Goal: Information Seeking & Learning: Learn about a topic

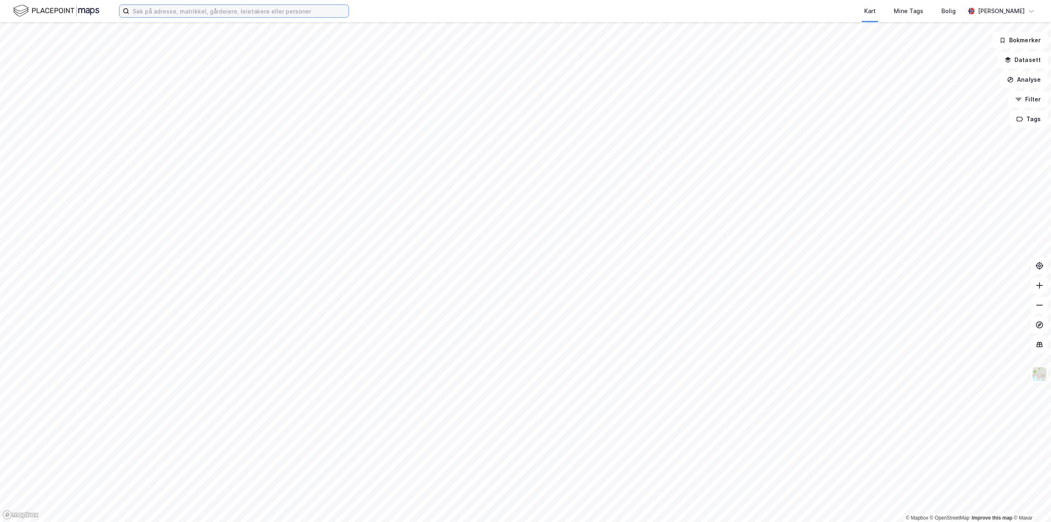
click at [220, 12] on input at bounding box center [238, 11] width 219 height 12
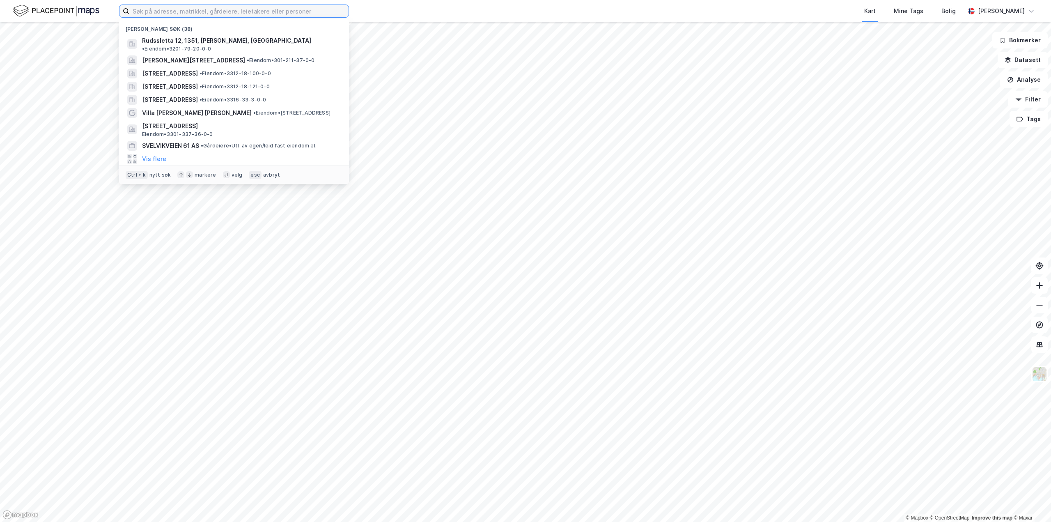
drag, startPoint x: 220, startPoint y: 12, endPoint x: 192, endPoint y: 12, distance: 28.3
click at [192, 12] on input at bounding box center [238, 11] width 219 height 12
paste input "Th Petersonsvei 4"
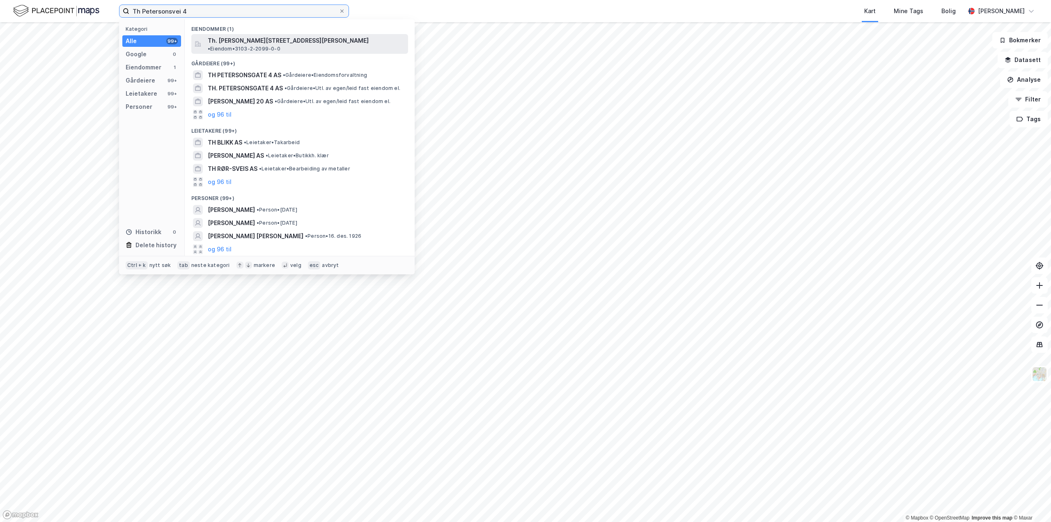
type input "Th Petersonsvei 4"
click at [285, 39] on span "Th. [PERSON_NAME][STREET_ADDRESS][PERSON_NAME]" at bounding box center [288, 41] width 161 height 10
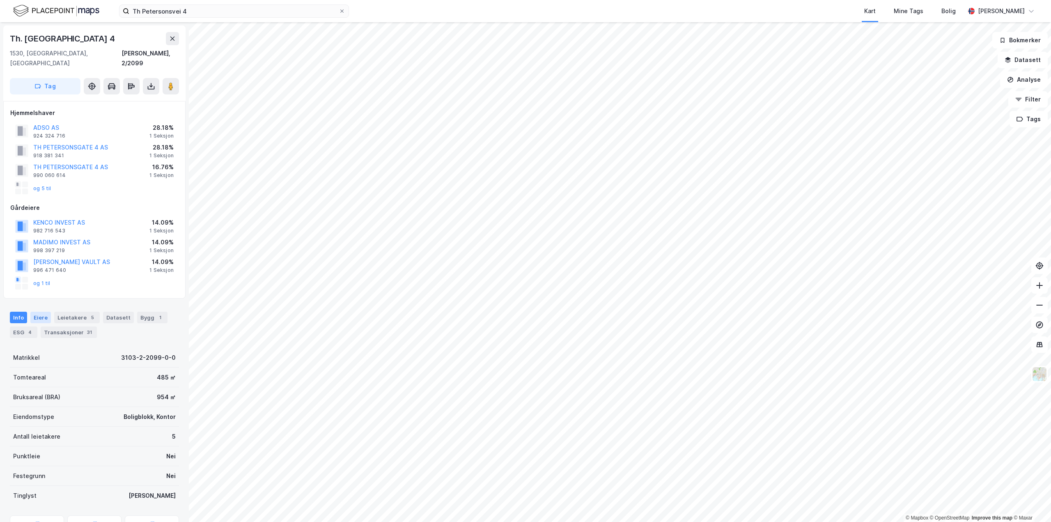
click at [40, 312] on div "Eiere" at bounding box center [40, 317] width 21 height 11
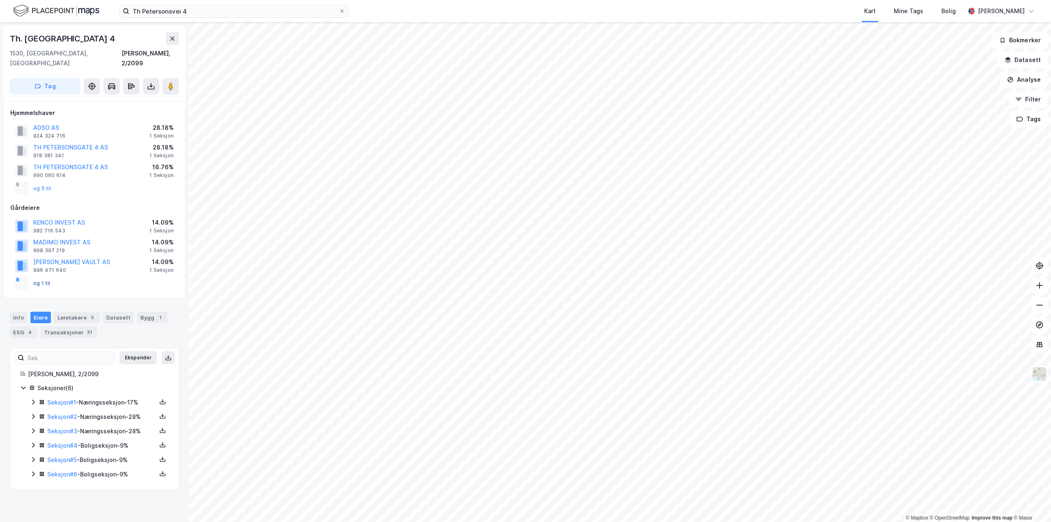
click at [0, 0] on button "og 1 til" at bounding box center [0, 0] width 0 height 0
click at [72, 312] on div "Leietakere 5" at bounding box center [77, 317] width 46 height 11
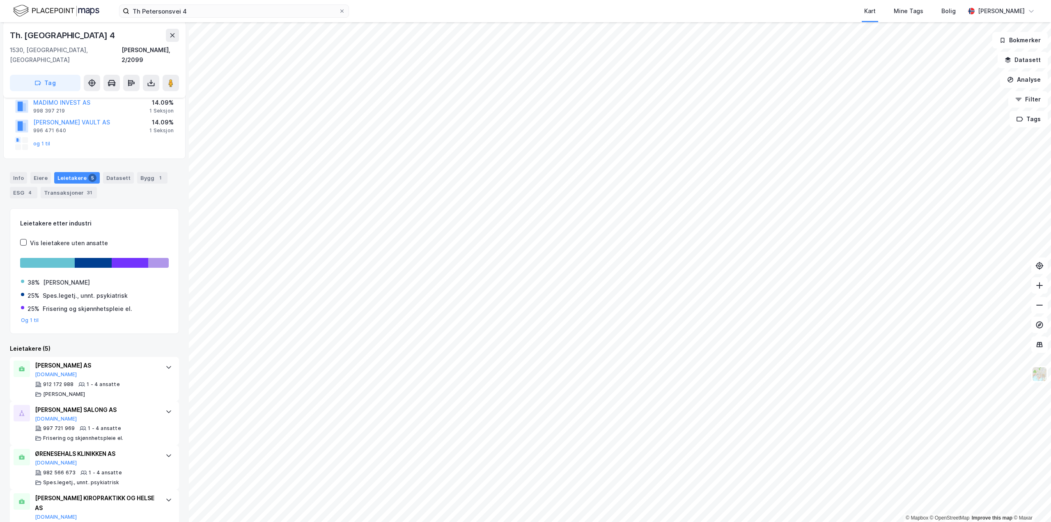
scroll to position [73, 0]
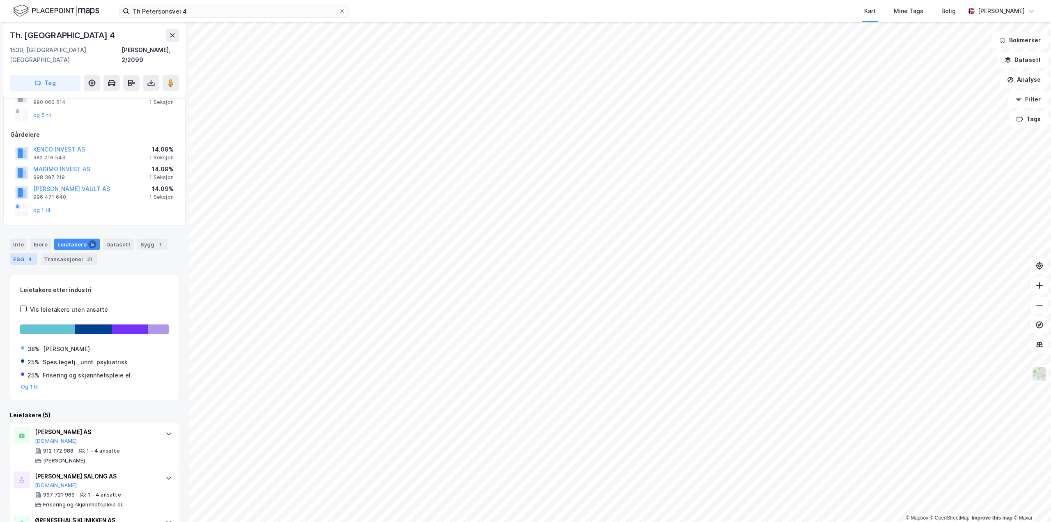
click at [26, 255] on div "4" at bounding box center [30, 259] width 8 height 8
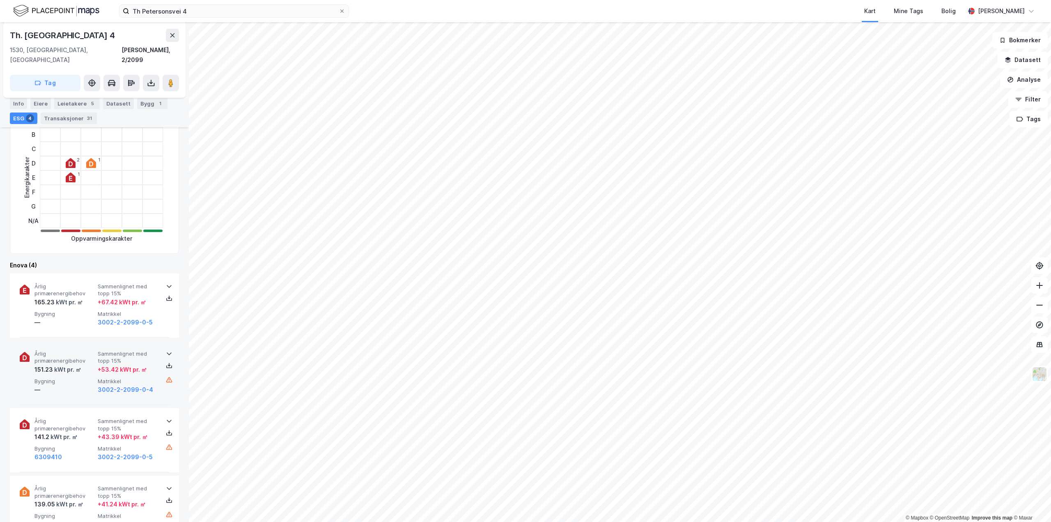
scroll to position [287, 0]
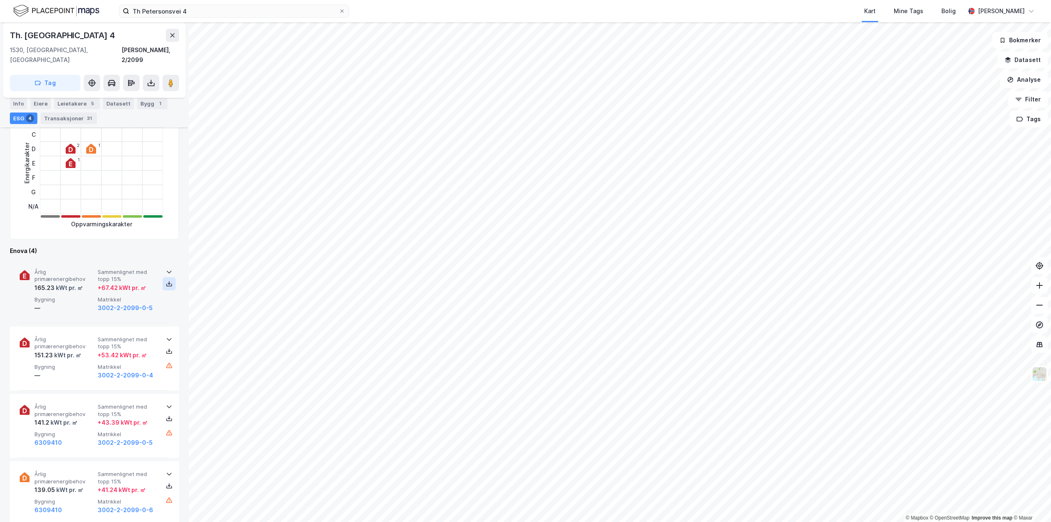
click at [166, 280] on icon at bounding box center [169, 283] width 7 height 7
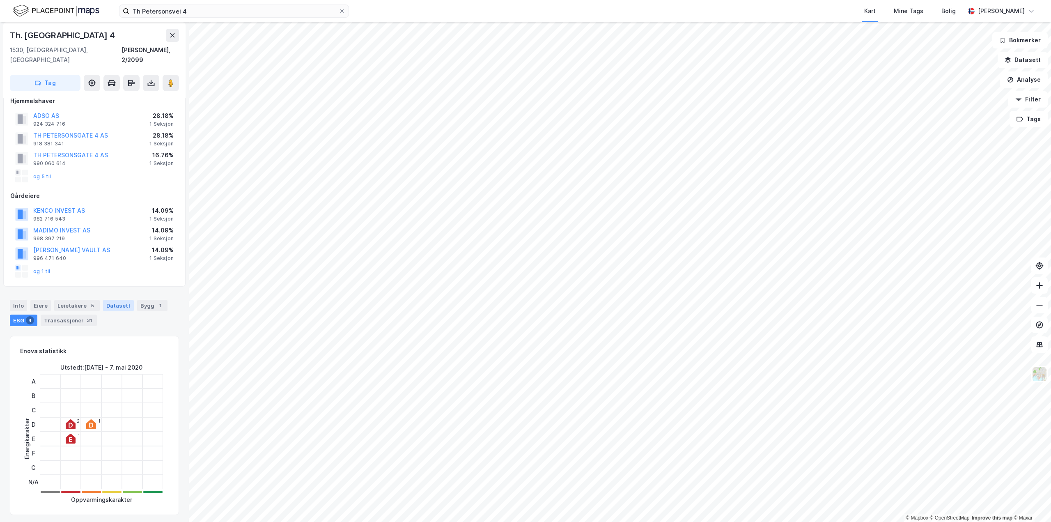
scroll to position [0, 0]
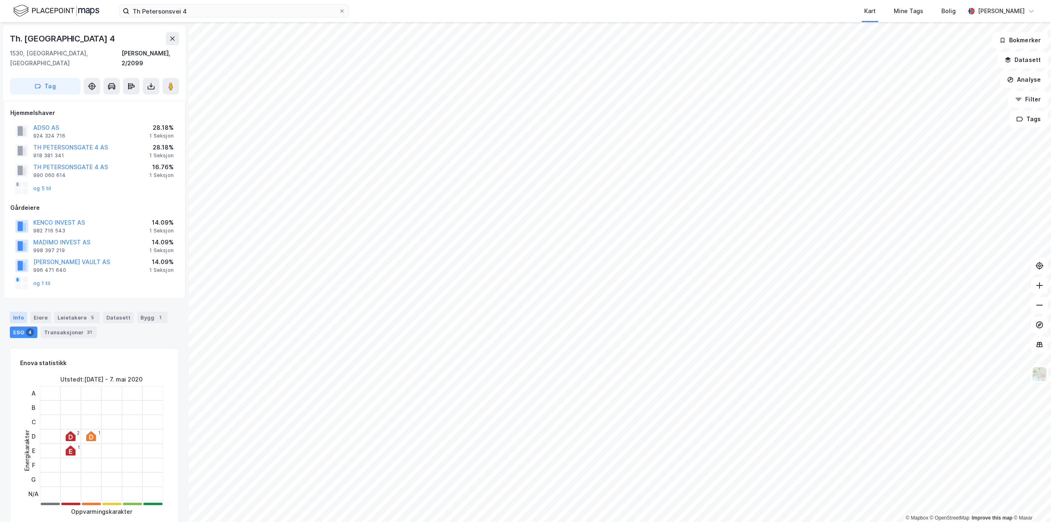
click at [20, 312] on div "Info" at bounding box center [18, 317] width 17 height 11
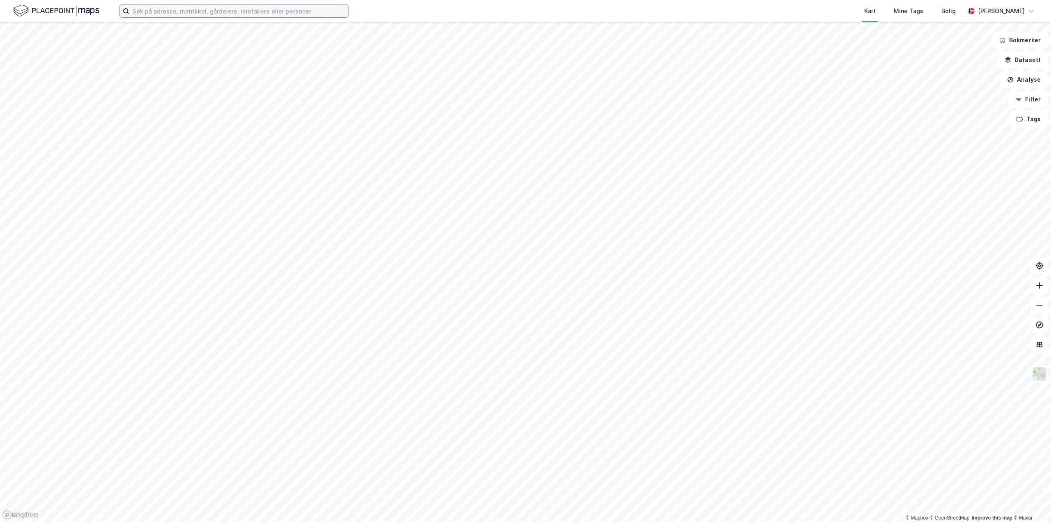
click at [208, 14] on input at bounding box center [238, 11] width 219 height 12
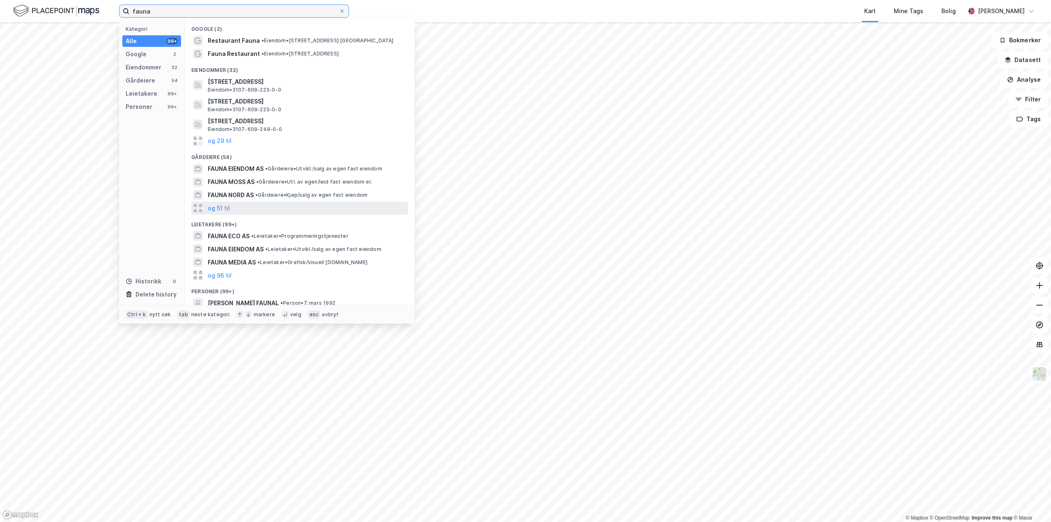
type input "fauna"
click at [225, 202] on div "og 51 til" at bounding box center [299, 208] width 217 height 13
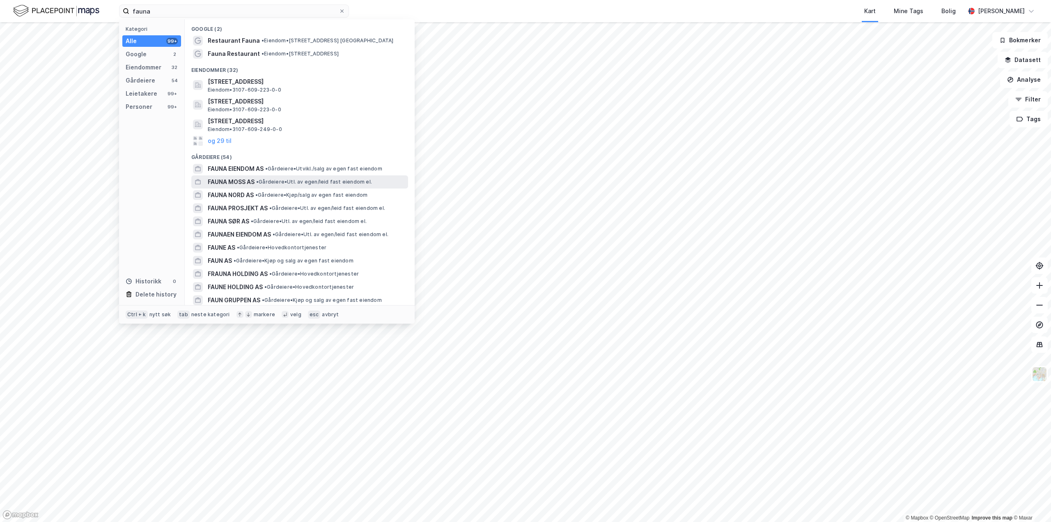
click at [242, 180] on span "FAUNA MOSS AS" at bounding box center [231, 182] width 47 height 10
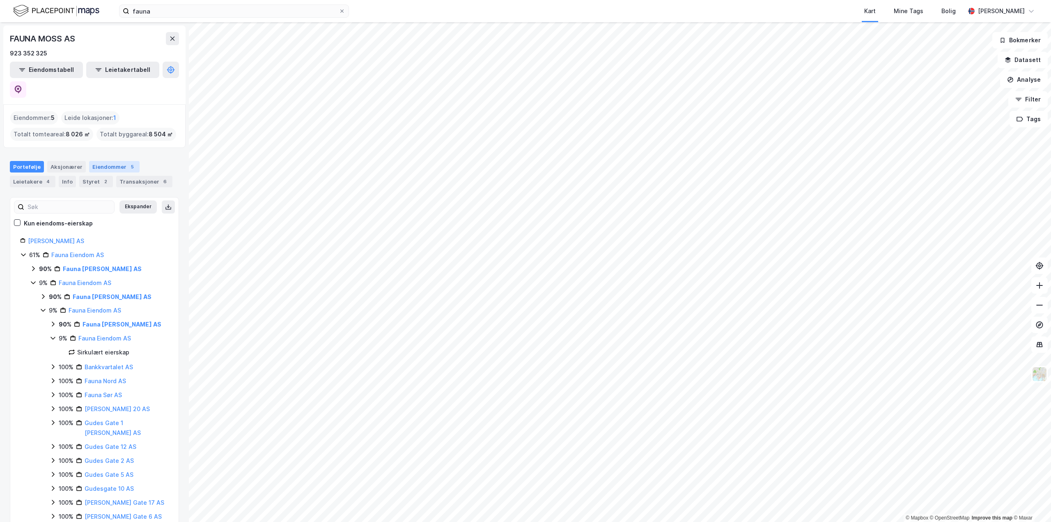
click at [111, 161] on div "Eiendommer 5" at bounding box center [114, 166] width 50 height 11
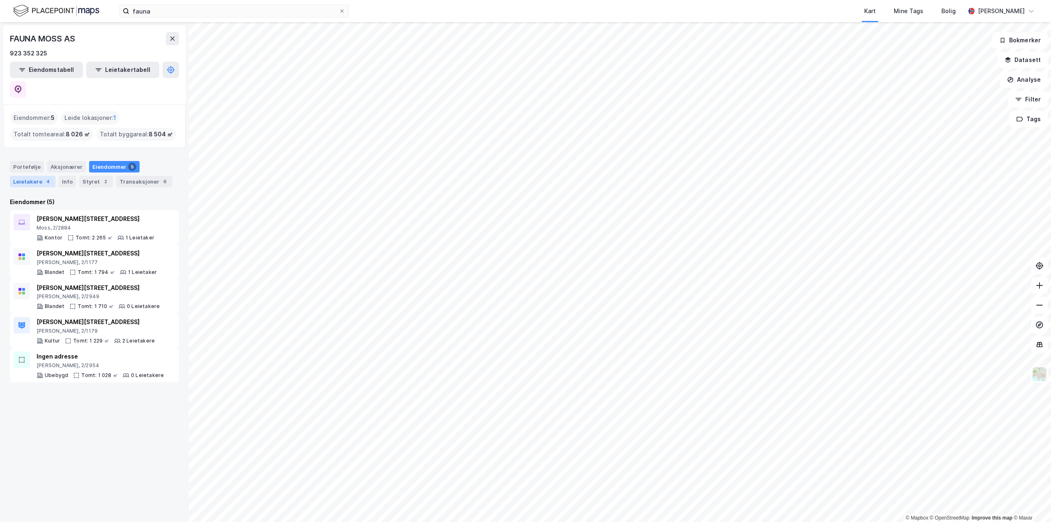
click at [26, 176] on div "Leietakere 4" at bounding box center [33, 181] width 46 height 11
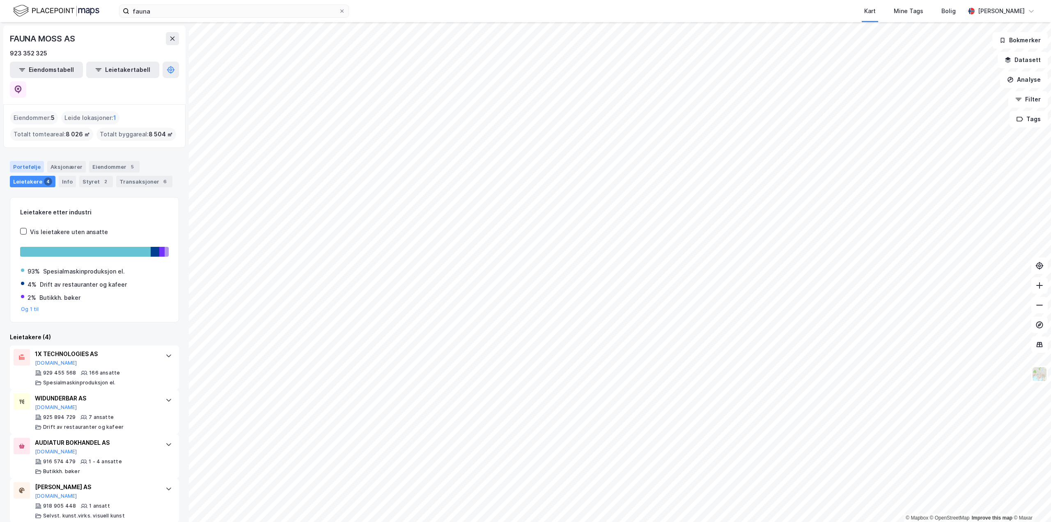
click at [30, 161] on div "Portefølje" at bounding box center [27, 166] width 34 height 11
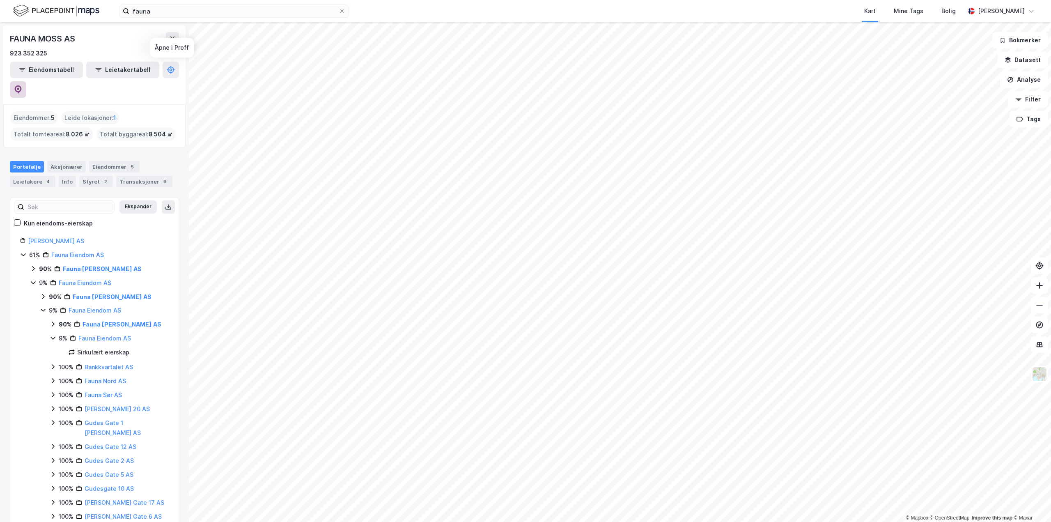
click at [22, 85] on icon at bounding box center [18, 89] width 8 height 8
click at [103, 70] on button "Leietakertabell" at bounding box center [122, 70] width 73 height 16
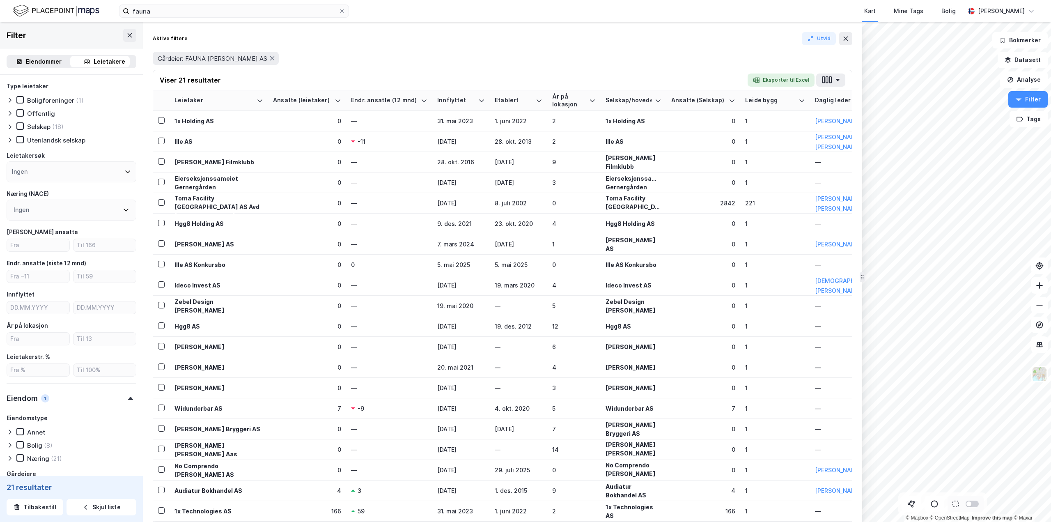
click at [36, 61] on div "Eiendommer" at bounding box center [44, 62] width 36 height 10
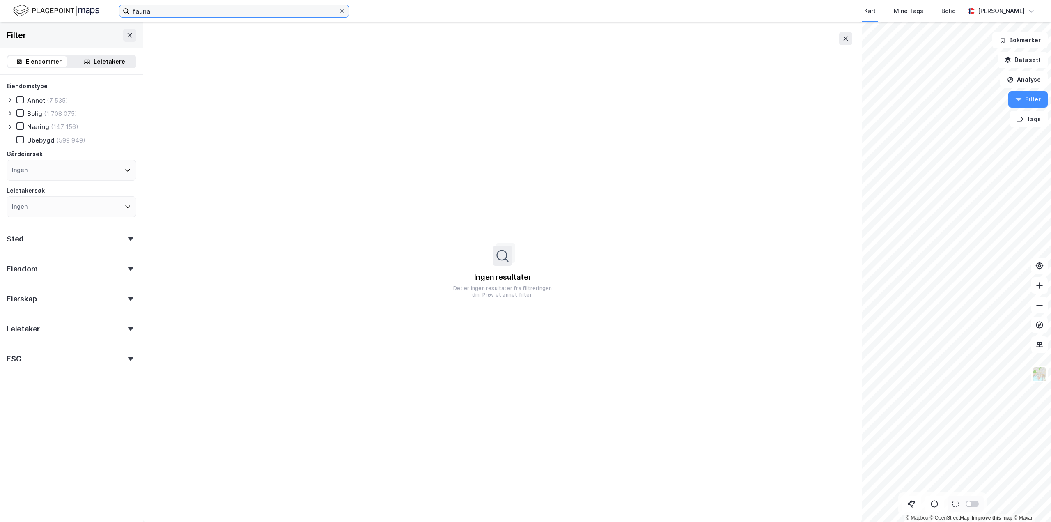
click at [255, 14] on input "fauna" at bounding box center [233, 11] width 209 height 12
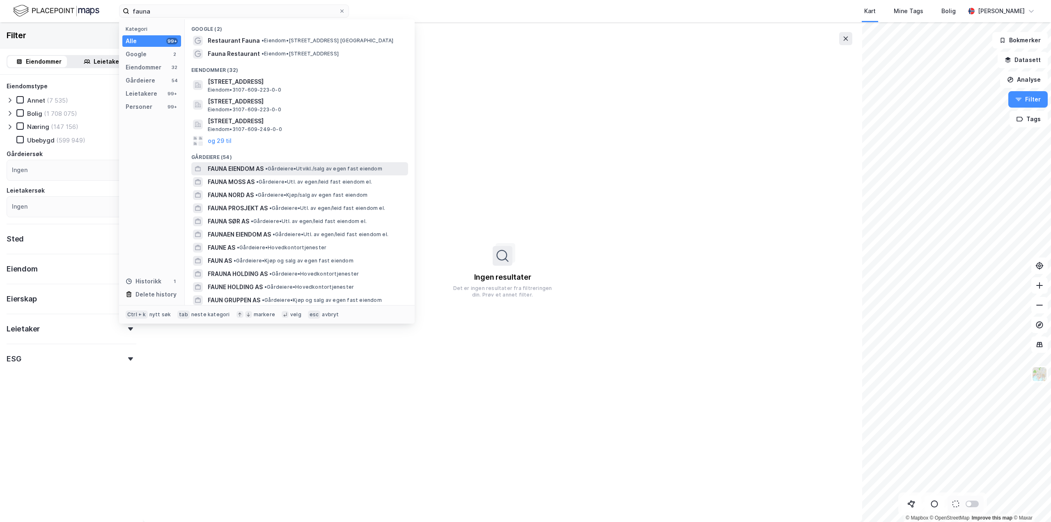
click at [239, 174] on div "FAUNA EIENDOM AS • Gårdeiere • Utvikl./salg av egen fast eiendom" at bounding box center [299, 168] width 217 height 13
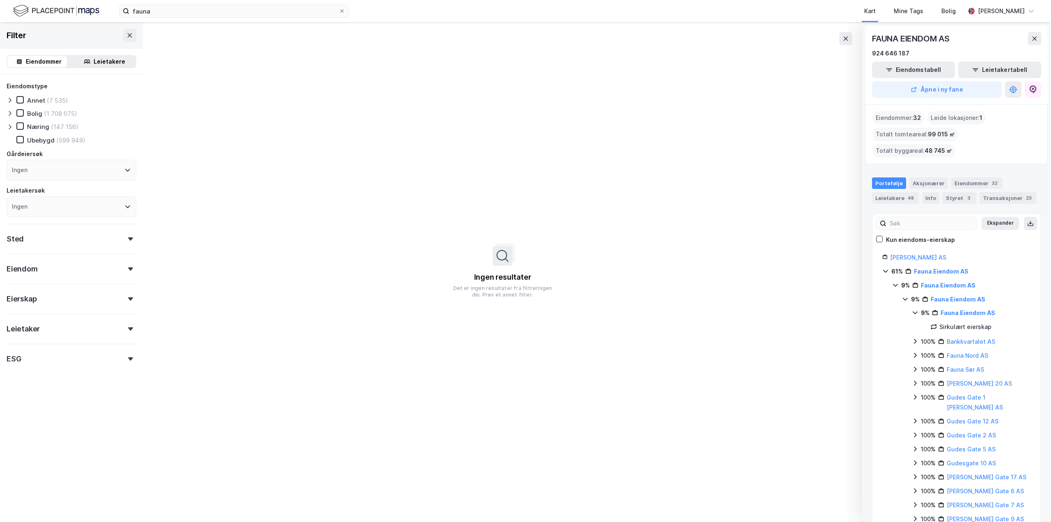
click at [122, 271] on div "Eiendom" at bounding box center [72, 265] width 130 height 23
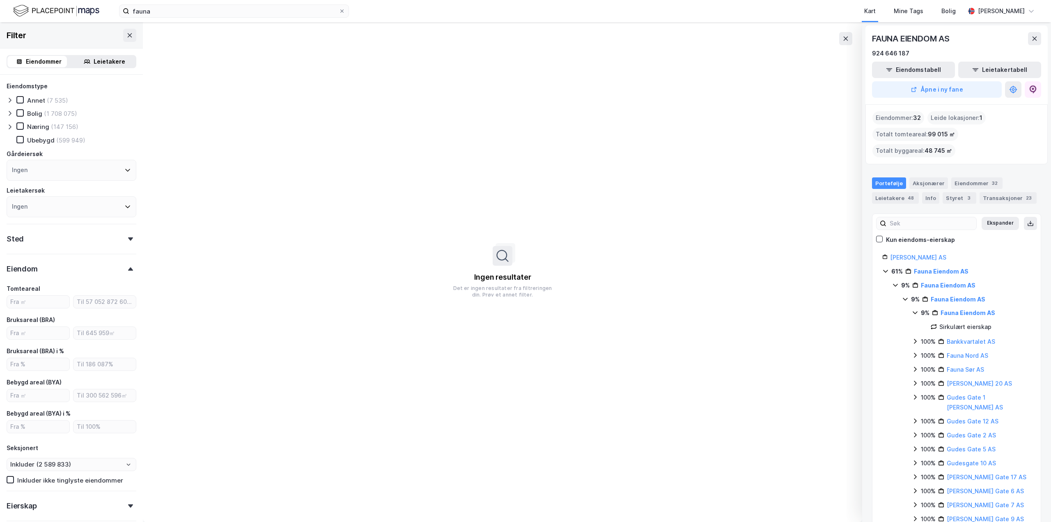
click at [128, 270] on icon at bounding box center [130, 268] width 5 height 3
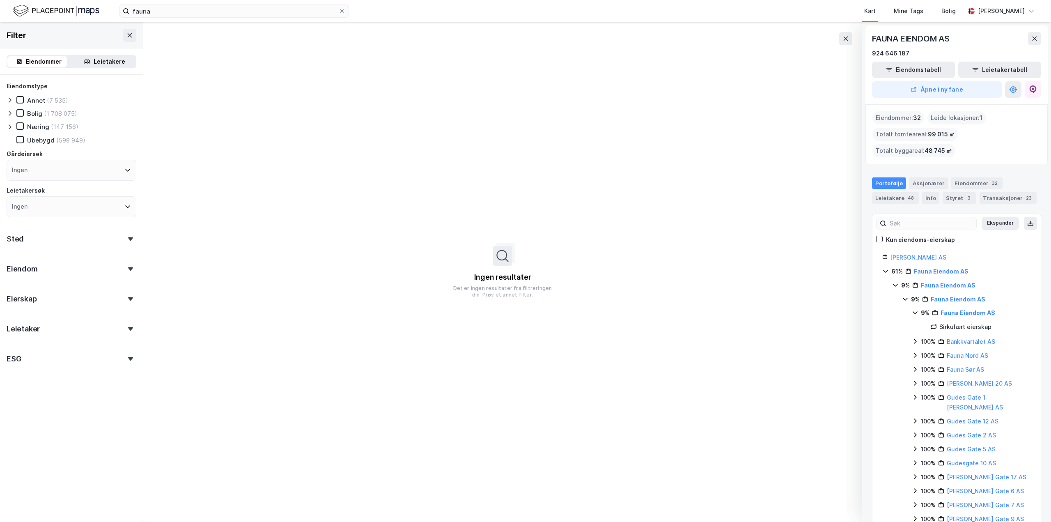
click at [119, 296] on div "Eierskap" at bounding box center [72, 295] width 130 height 23
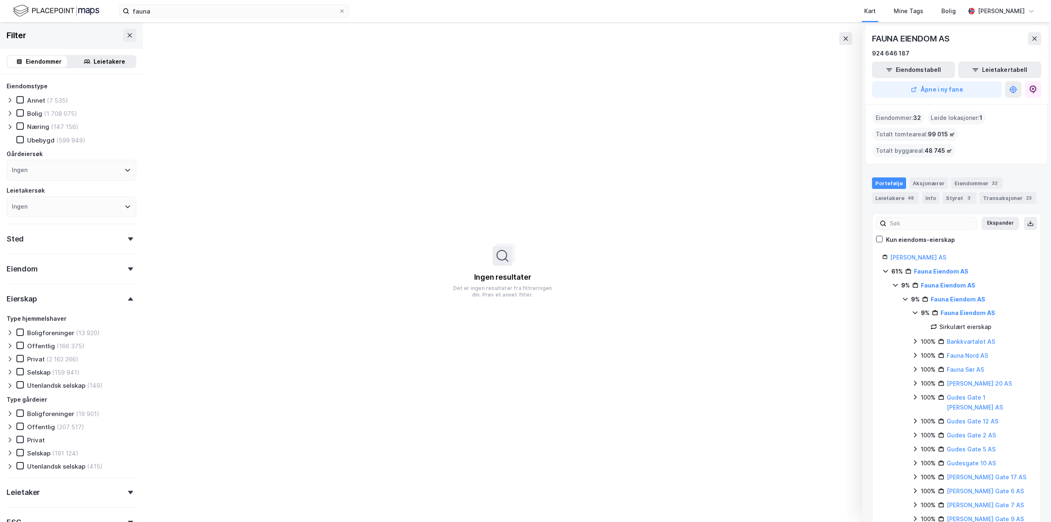
click at [119, 296] on div "Eierskap" at bounding box center [72, 295] width 130 height 23
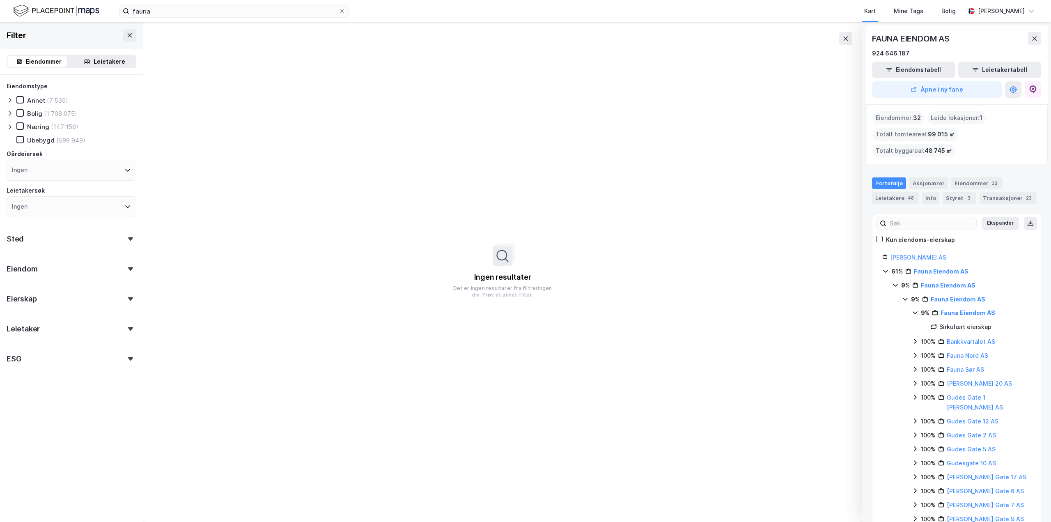
click at [50, 8] on img at bounding box center [56, 11] width 86 height 14
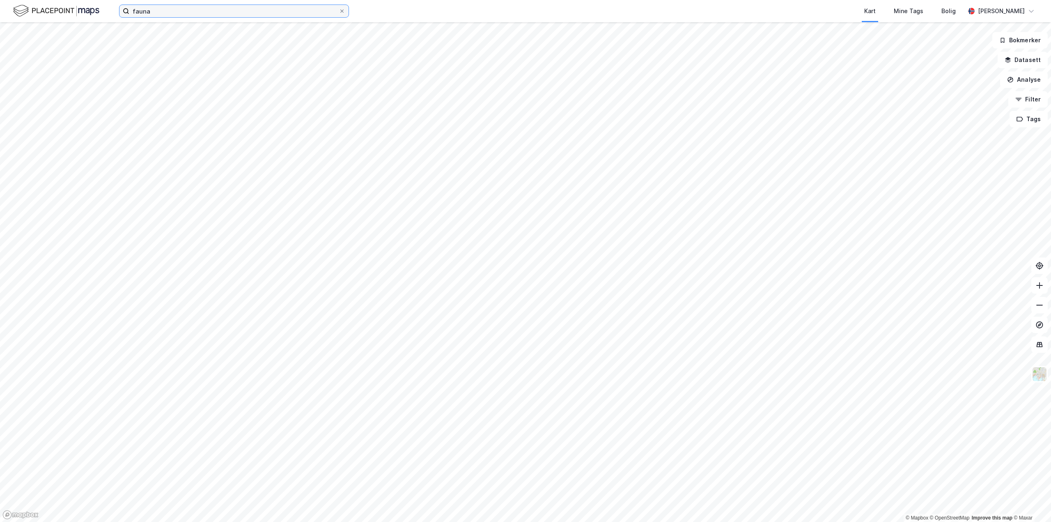
click at [181, 14] on input "fauna" at bounding box center [233, 11] width 209 height 12
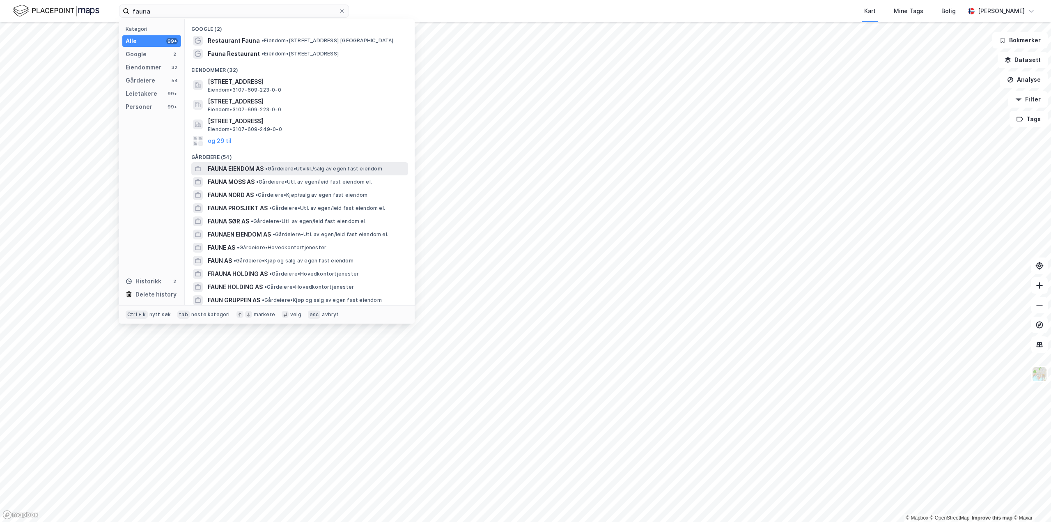
click at [230, 166] on span "FAUNA EIENDOM AS" at bounding box center [236, 169] width 56 height 10
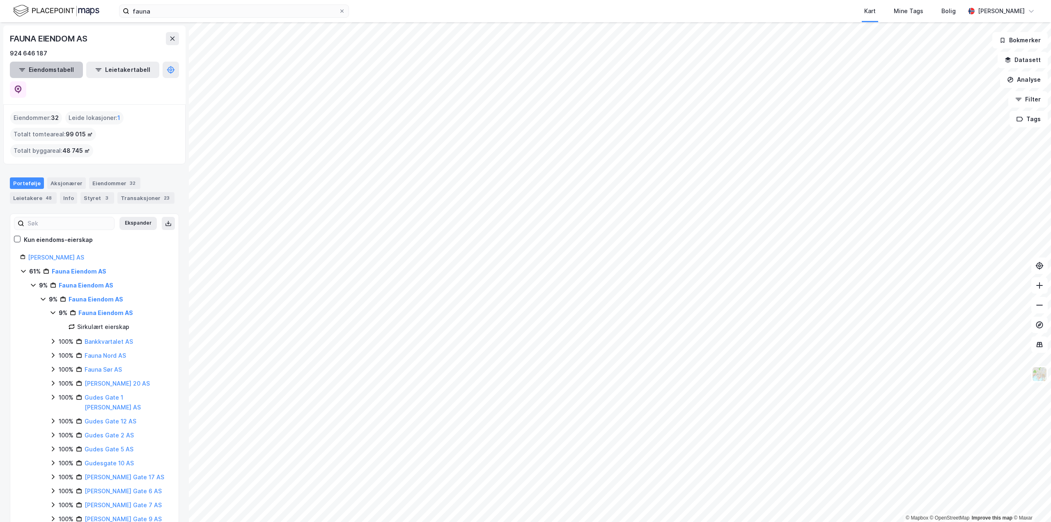
click at [36, 73] on button "Eiendomstabell" at bounding box center [46, 70] width 73 height 16
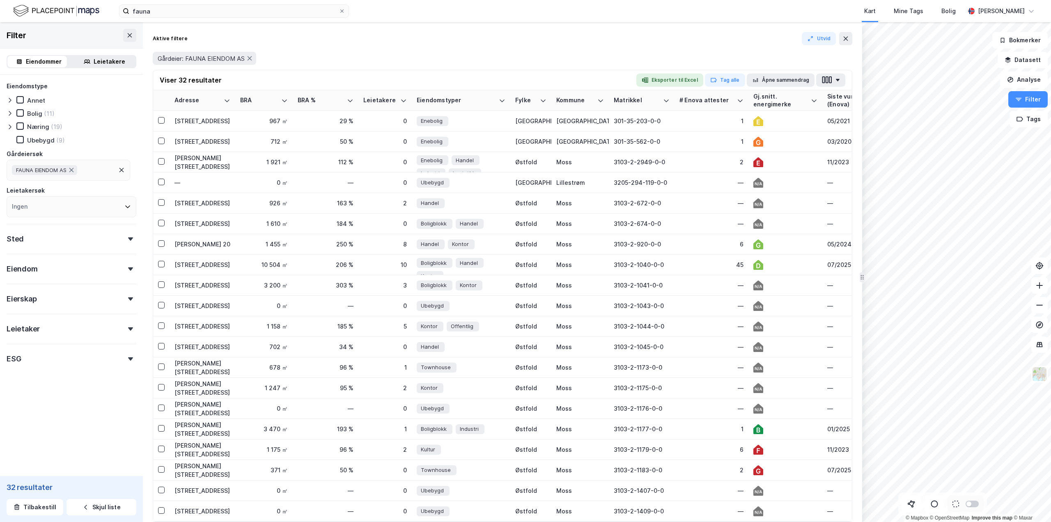
click at [128, 240] on icon at bounding box center [130, 238] width 5 height 3
click at [123, 275] on icon at bounding box center [126, 274] width 7 height 7
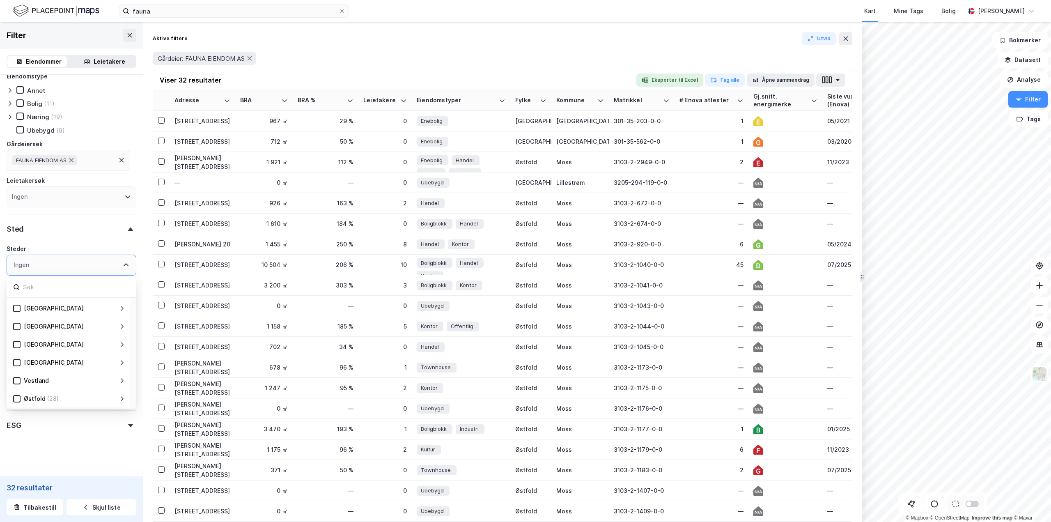
scroll to position [15, 0]
click at [16, 397] on div at bounding box center [16, 393] width 7 height 7
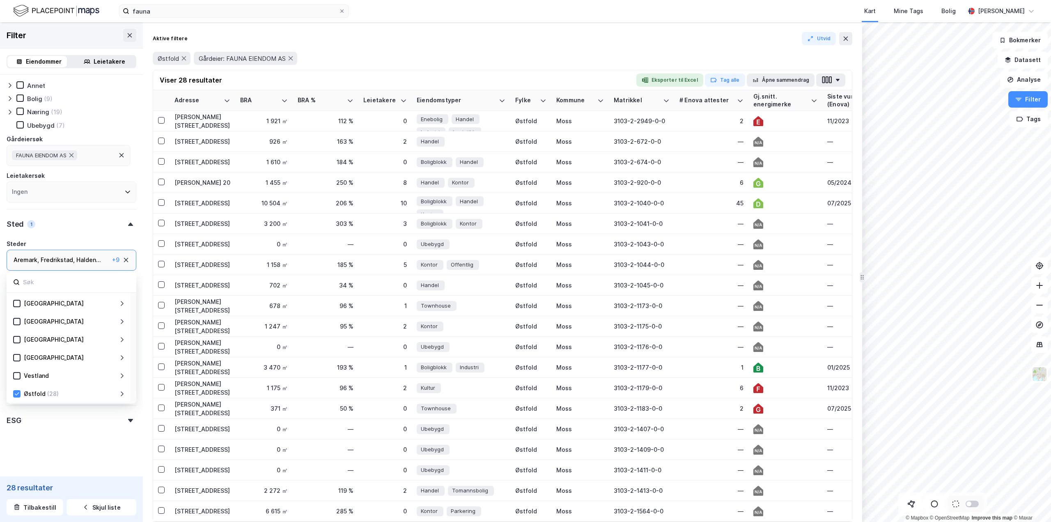
click at [123, 396] on icon at bounding box center [122, 393] width 7 height 7
click at [121, 397] on icon at bounding box center [122, 393] width 7 height 7
click at [95, 394] on div "Østfold (28)" at bounding box center [70, 394] width 98 height 10
click at [123, 395] on icon at bounding box center [122, 393] width 7 height 7
click at [39, 394] on div "Østfold" at bounding box center [35, 394] width 22 height 10
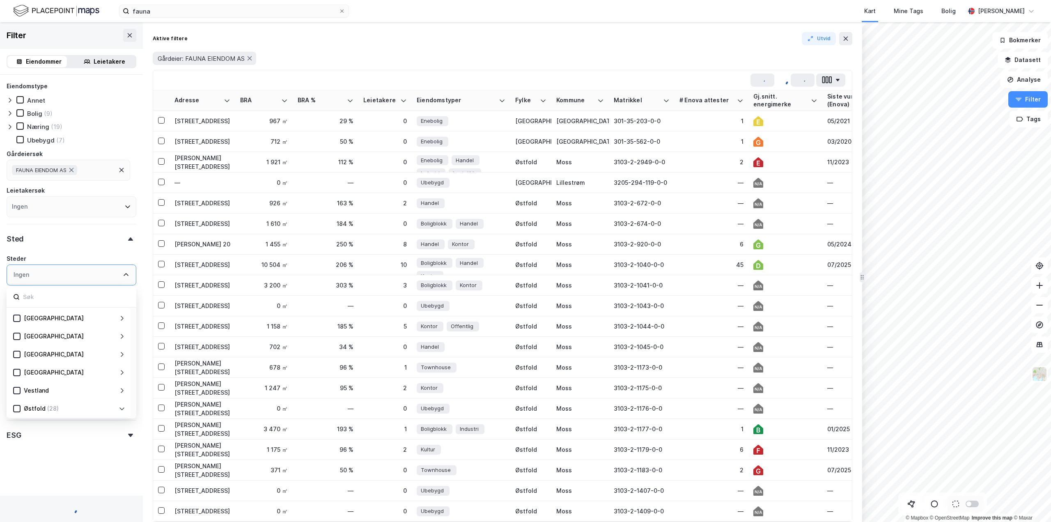
click at [39, 394] on div "Vestland" at bounding box center [36, 390] width 25 height 10
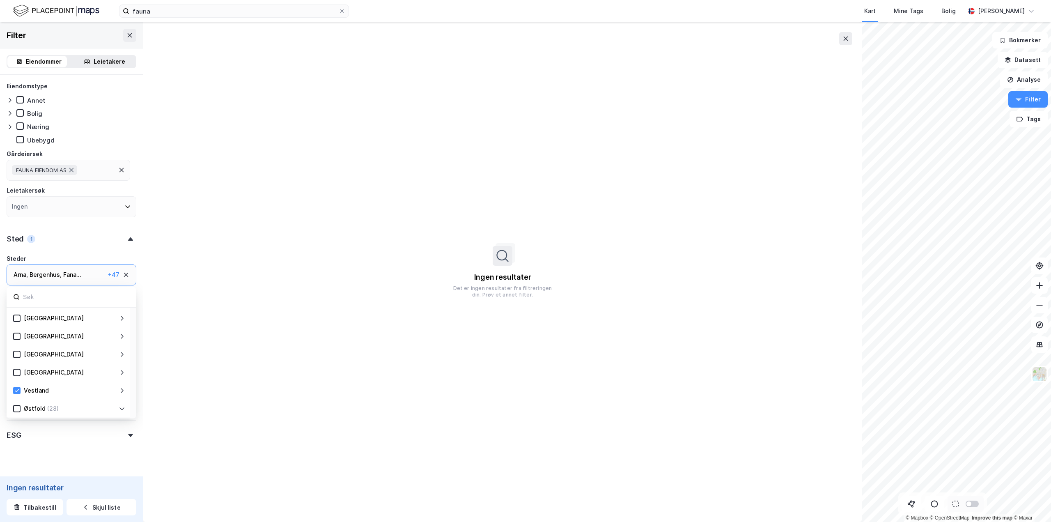
click at [41, 392] on div "Vestland" at bounding box center [36, 390] width 25 height 10
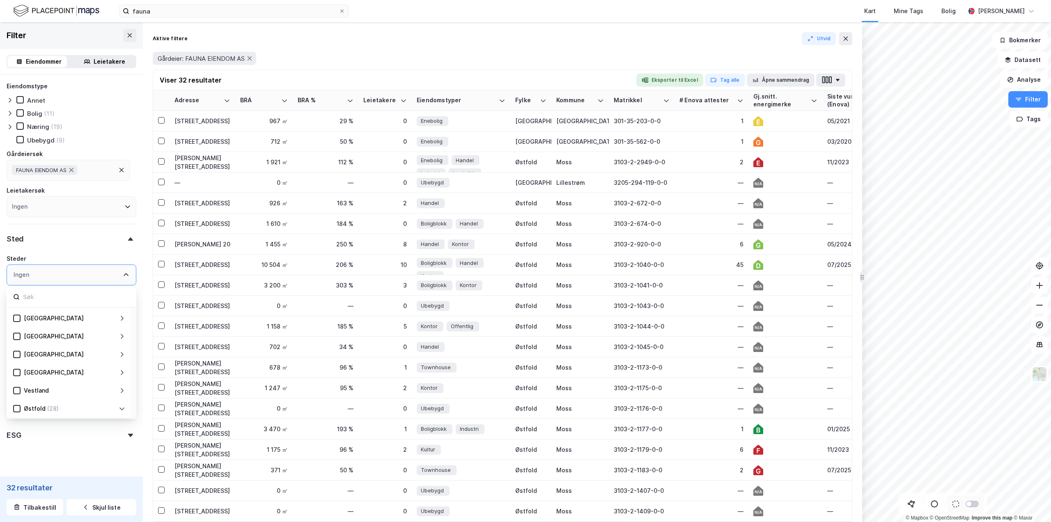
click at [38, 406] on div "Østfold" at bounding box center [35, 409] width 22 height 10
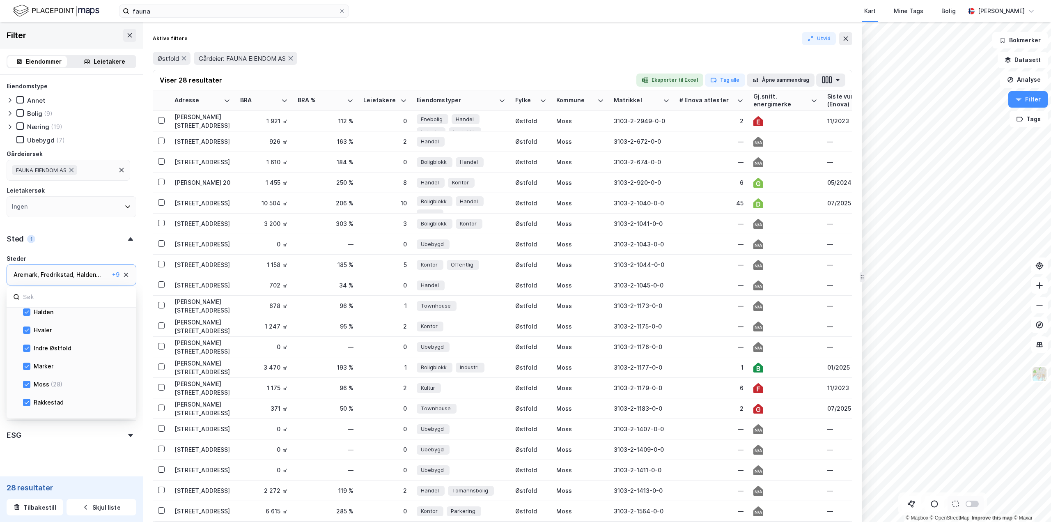
scroll to position [326, 0]
click at [27, 338] on div at bounding box center [26, 334] width 7 height 7
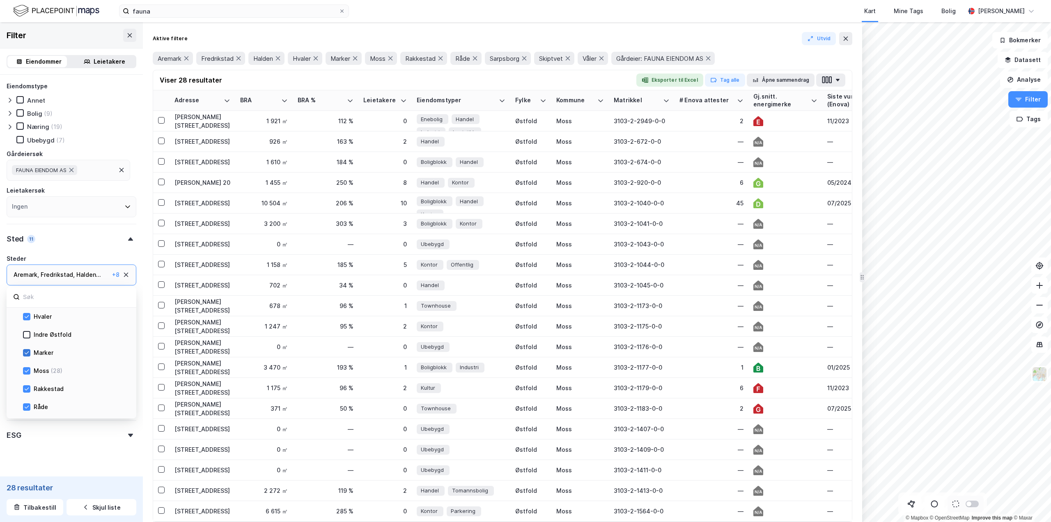
click at [28, 356] on div at bounding box center [26, 352] width 7 height 7
click at [25, 348] on icon at bounding box center [27, 348] width 6 height 6
click at [27, 355] on icon at bounding box center [27, 354] width 6 height 6
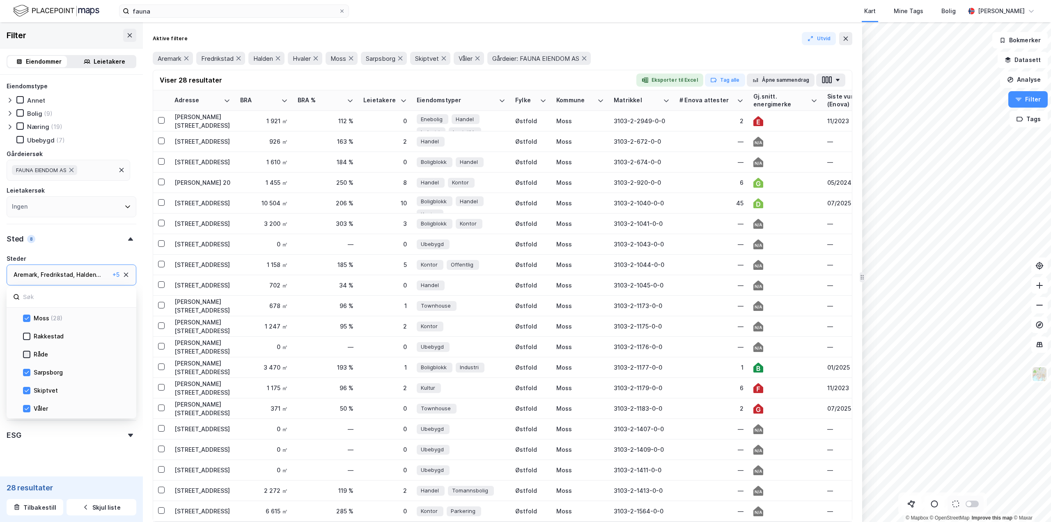
click at [27, 355] on icon at bounding box center [27, 354] width 6 height 6
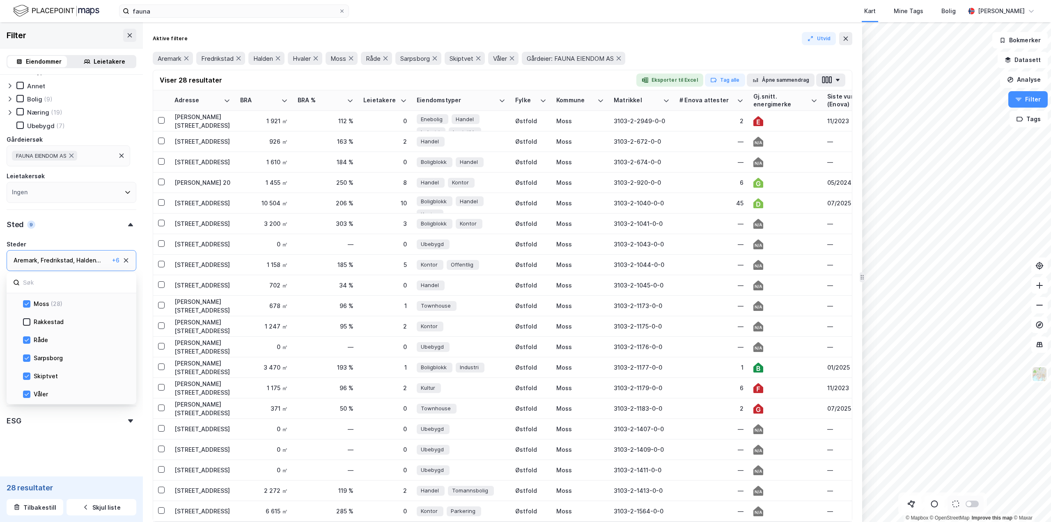
scroll to position [15, 0]
click at [26, 376] on icon at bounding box center [27, 375] width 5 height 3
click at [23, 395] on div at bounding box center [26, 393] width 7 height 7
click at [26, 321] on icon at bounding box center [27, 318] width 6 height 6
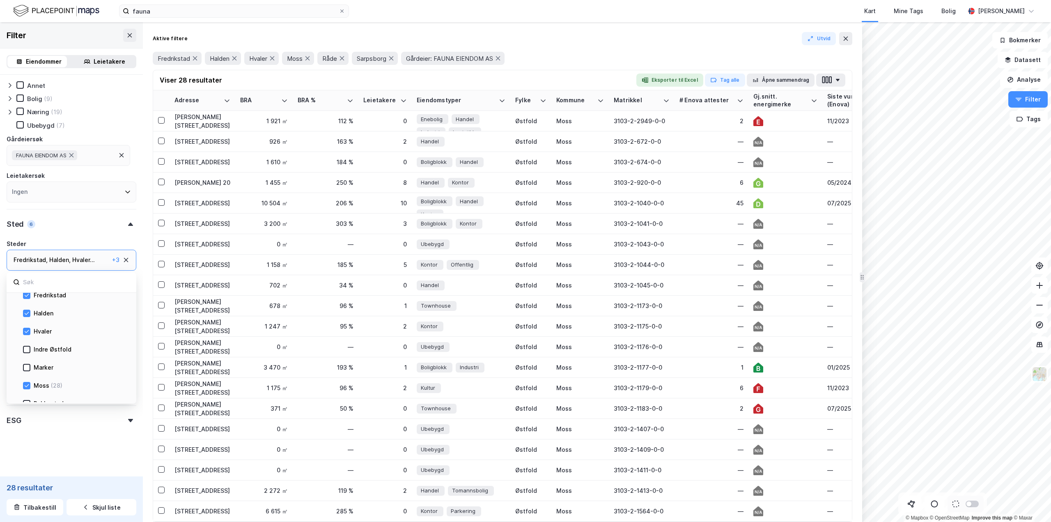
scroll to position [173, 0]
click at [112, 129] on div "Eiendomstype Annet Bolig (9) Næring (19) Ubebygd (7) Gårdeiersøk FAUNA EIENDOM …" at bounding box center [72, 135] width 130 height 136
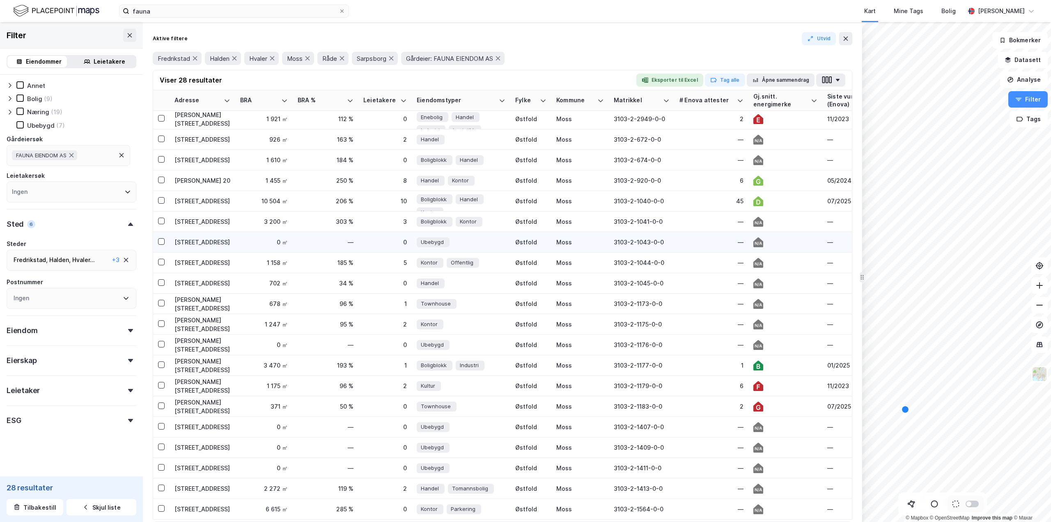
scroll to position [0, 0]
click at [342, 12] on icon at bounding box center [341, 11] width 5 height 5
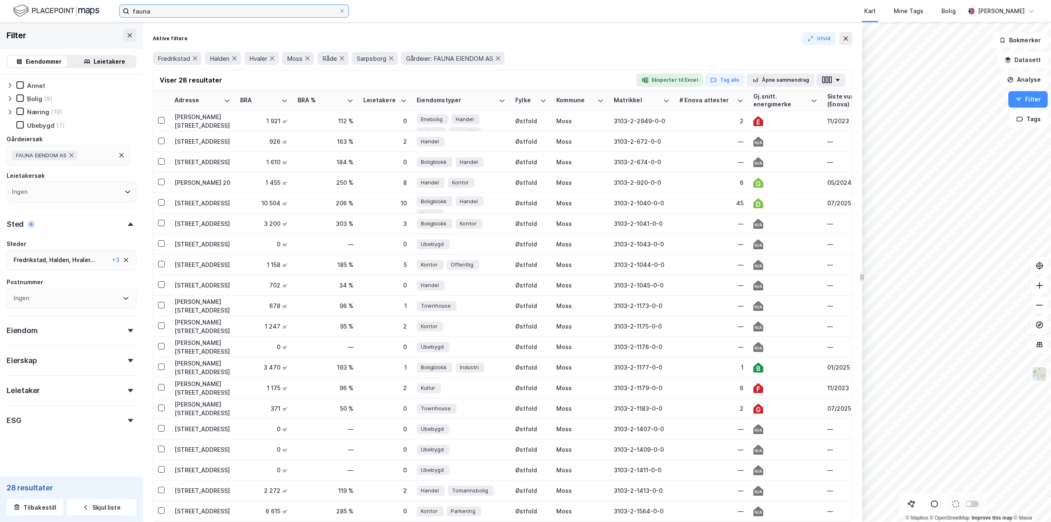
click at [339, 12] on input "fauna" at bounding box center [233, 11] width 209 height 12
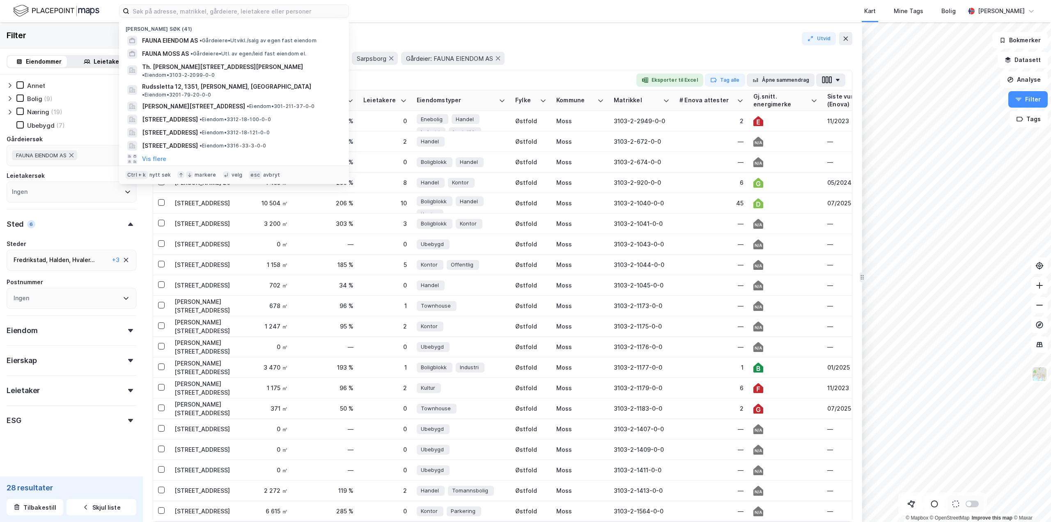
click at [38, 11] on img at bounding box center [56, 11] width 86 height 14
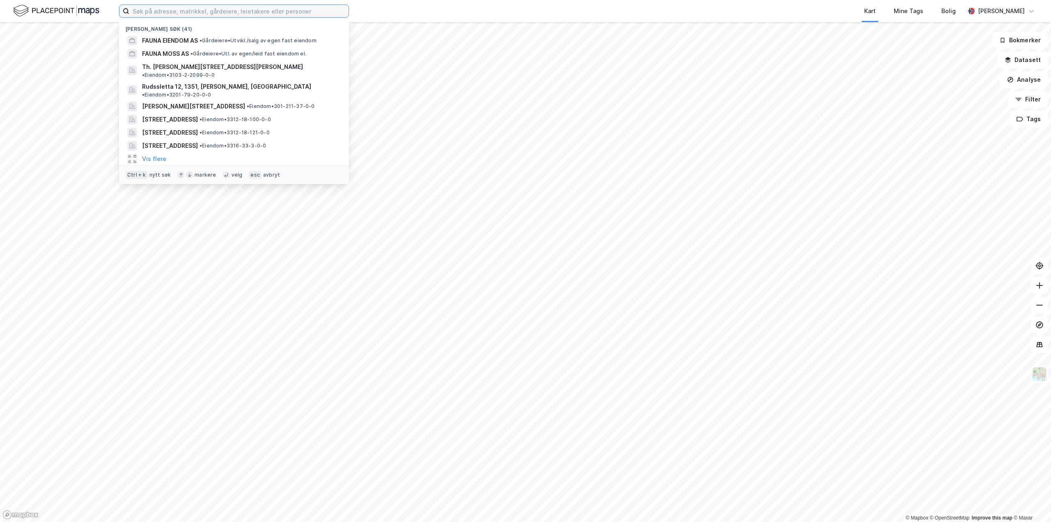
click at [275, 12] on input at bounding box center [238, 11] width 219 height 12
